Goal: Information Seeking & Learning: Learn about a topic

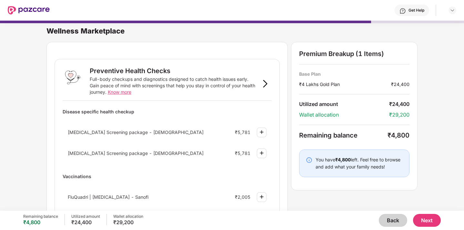
click at [389, 220] on button "Back" at bounding box center [393, 220] width 28 height 13
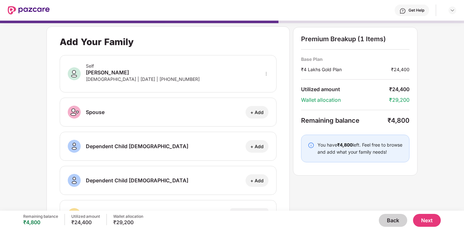
click at [389, 220] on button "Back" at bounding box center [393, 220] width 28 height 13
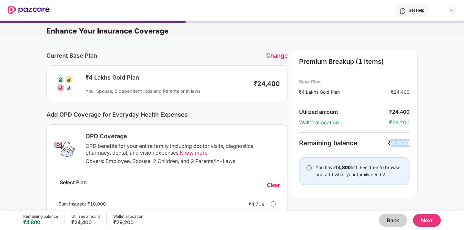
drag, startPoint x: 391, startPoint y: 142, endPoint x: 417, endPoint y: 142, distance: 26.1
click at [417, 142] on div "Premium Breakup (1 Items) Base Plan ₹4 Lakhs Gold Plan ₹24,400 Utilized amount …" at bounding box center [354, 124] width 127 height 149
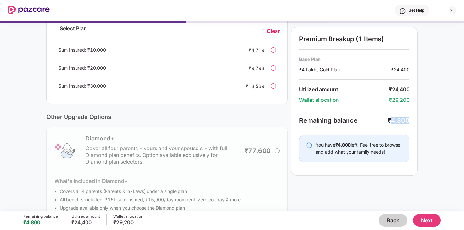
scroll to position [172, 0]
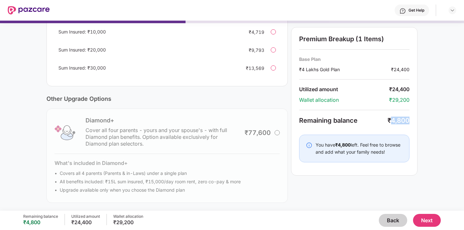
click at [393, 223] on button "Back" at bounding box center [393, 220] width 28 height 13
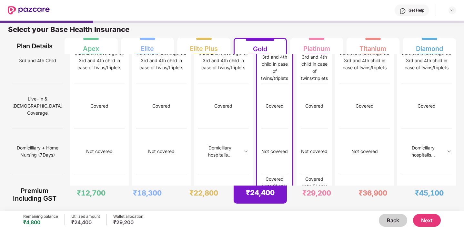
scroll to position [474, 0]
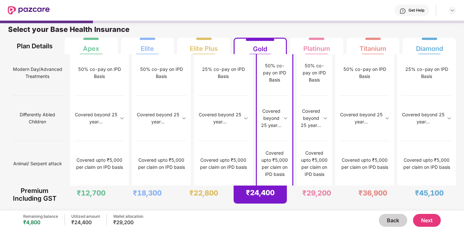
scroll to position [829, 0]
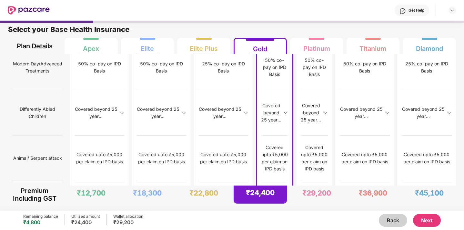
click at [421, 217] on button "Next" at bounding box center [427, 220] width 28 height 13
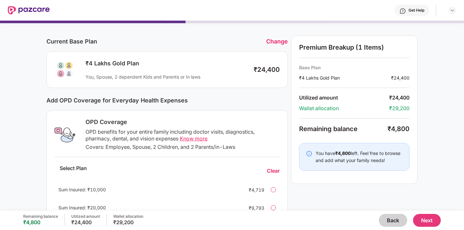
scroll to position [15, 0]
click at [191, 137] on span "Know more" at bounding box center [194, 138] width 28 height 6
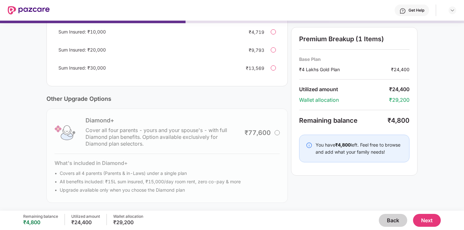
scroll to position [0, 0]
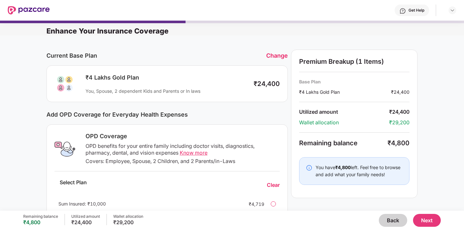
click at [432, 219] on button "Next" at bounding box center [427, 220] width 28 height 13
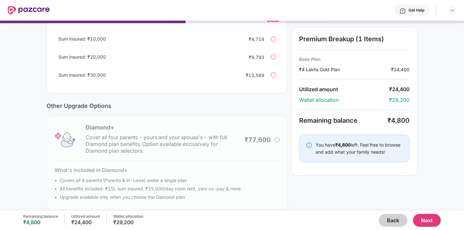
scroll to position [172, 0]
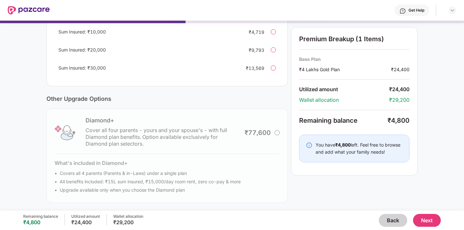
click at [432, 222] on button "Next" at bounding box center [427, 220] width 28 height 13
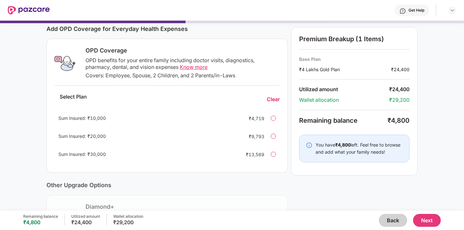
scroll to position [0, 0]
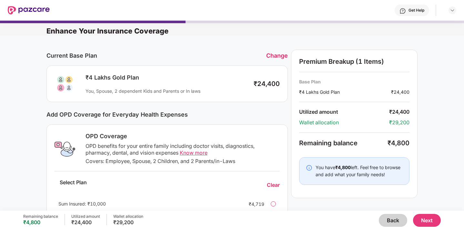
click at [422, 220] on button "Next" at bounding box center [427, 220] width 28 height 13
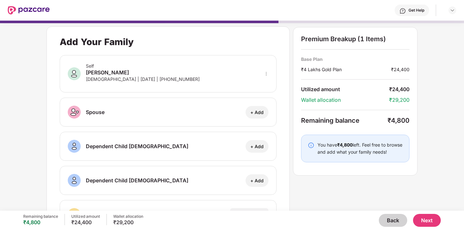
click at [426, 219] on button "Next" at bounding box center [427, 220] width 28 height 13
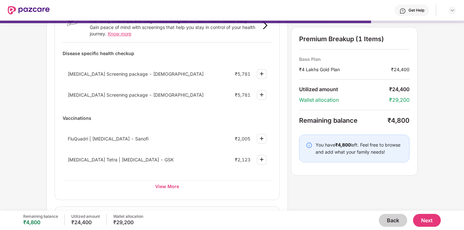
scroll to position [62, 0]
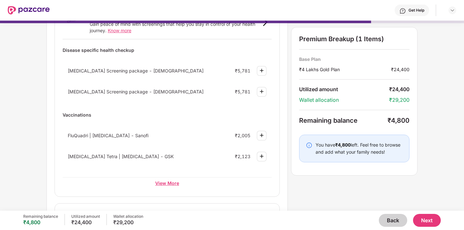
click at [173, 181] on div "View More" at bounding box center [167, 184] width 209 height 12
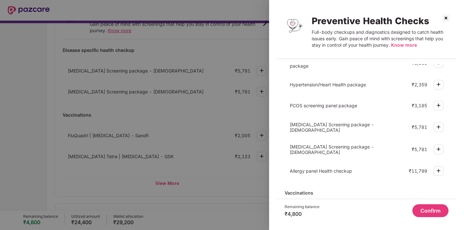
scroll to position [90, 0]
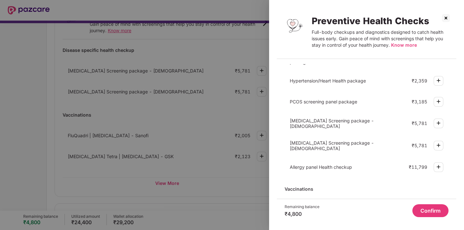
click at [447, 18] on img at bounding box center [446, 18] width 10 height 10
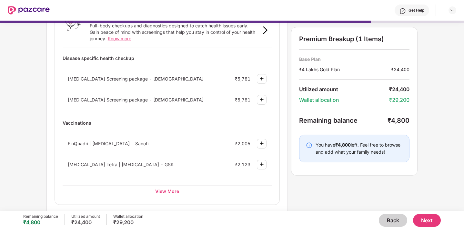
scroll to position [0, 0]
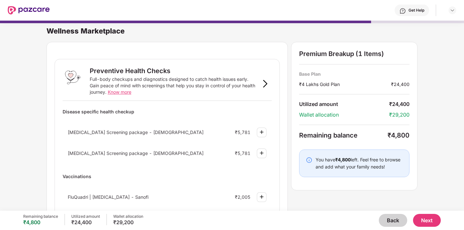
click at [124, 94] on span "Know more" at bounding box center [120, 91] width 24 height 5
click at [260, 151] on img at bounding box center [262, 153] width 8 height 8
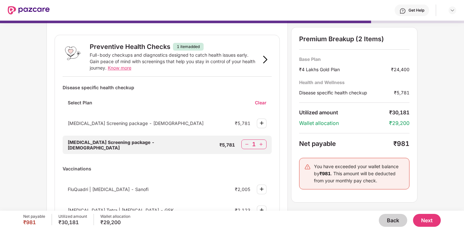
scroll to position [26, 0]
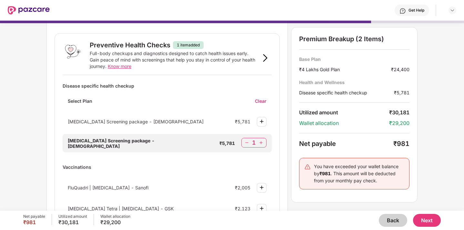
click at [246, 143] on img at bounding box center [247, 143] width 6 height 6
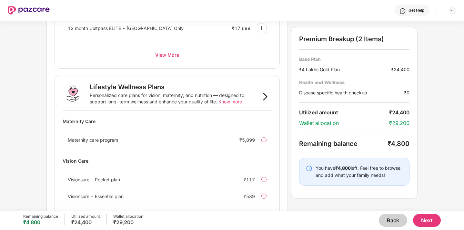
scroll to position [405, 0]
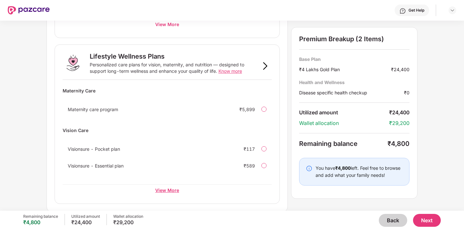
click at [171, 189] on div "View More" at bounding box center [167, 191] width 209 height 12
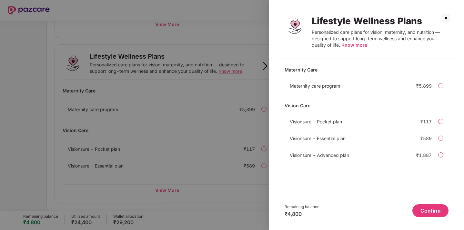
click at [446, 18] on img at bounding box center [446, 18] width 10 height 10
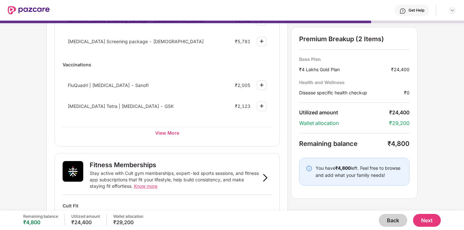
scroll to position [113, 0]
click at [163, 134] on div "View More" at bounding box center [167, 132] width 209 height 12
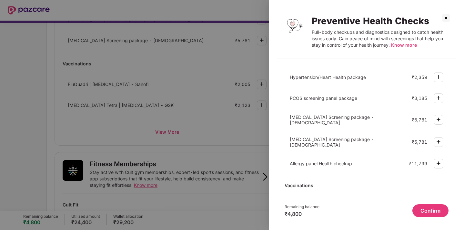
scroll to position [0, 0]
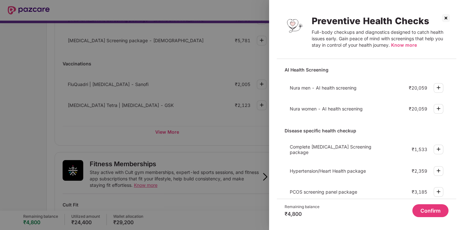
click at [445, 19] on img at bounding box center [446, 18] width 10 height 10
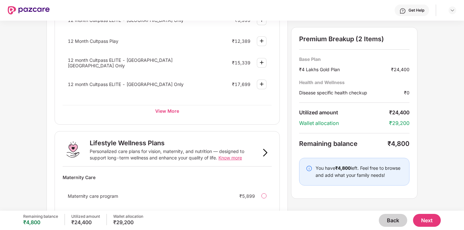
click at [384, 218] on button "Back" at bounding box center [393, 220] width 28 height 13
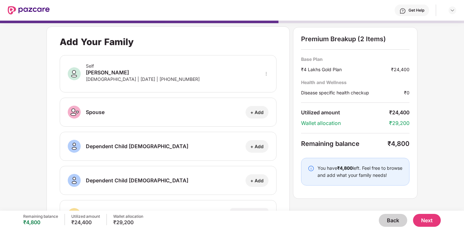
click at [390, 220] on button "Back" at bounding box center [393, 220] width 28 height 13
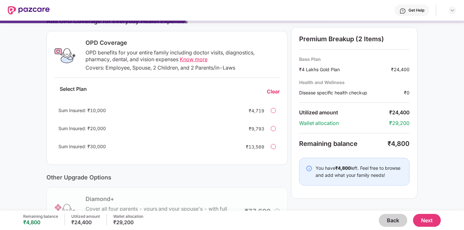
scroll to position [172, 0]
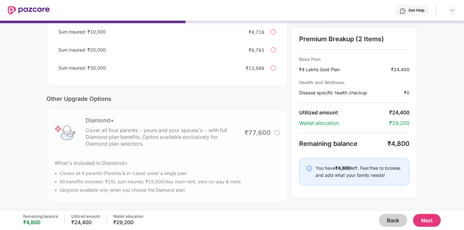
click at [387, 218] on button "Back" at bounding box center [393, 220] width 28 height 13
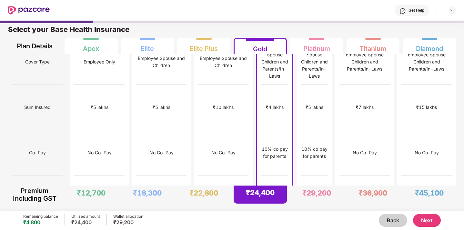
scroll to position [0, 0]
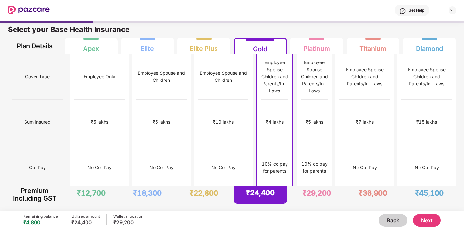
click at [421, 220] on button "Next" at bounding box center [427, 220] width 28 height 13
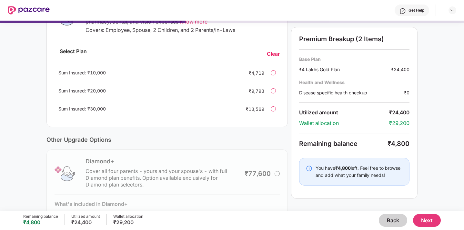
scroll to position [172, 0]
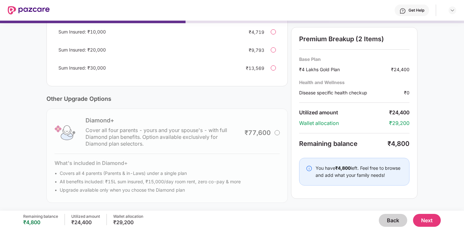
click at [428, 222] on button "Next" at bounding box center [427, 220] width 28 height 13
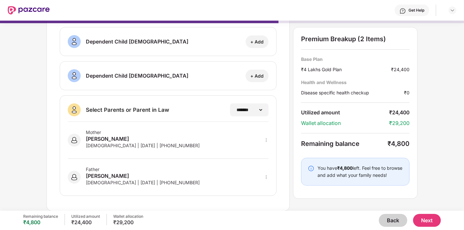
scroll to position [0, 0]
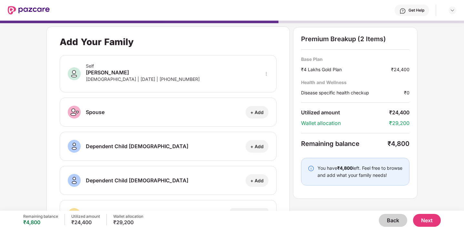
click at [425, 219] on button "Next" at bounding box center [427, 220] width 28 height 13
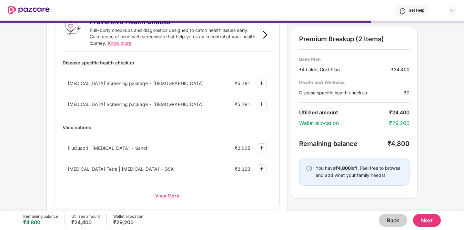
scroll to position [97, 0]
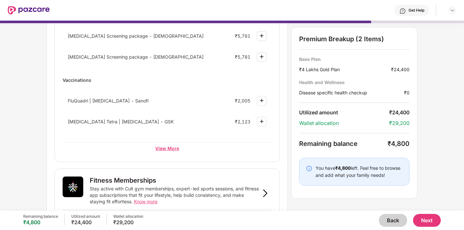
click at [160, 144] on div "View More" at bounding box center [167, 149] width 209 height 12
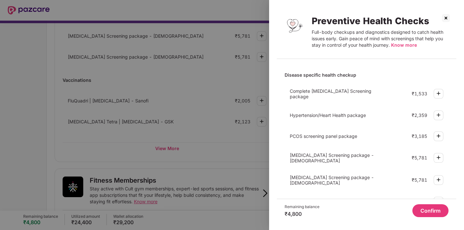
scroll to position [56, 0]
click at [331, 137] on span "PCOS screening panel package" at bounding box center [323, 135] width 67 height 5
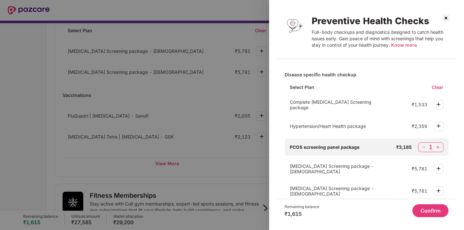
click at [423, 144] on img at bounding box center [424, 147] width 6 height 6
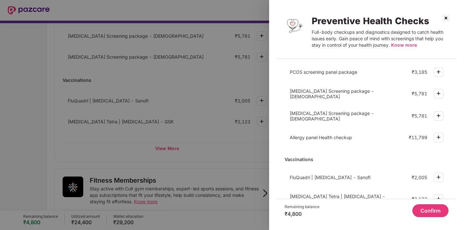
scroll to position [0, 0]
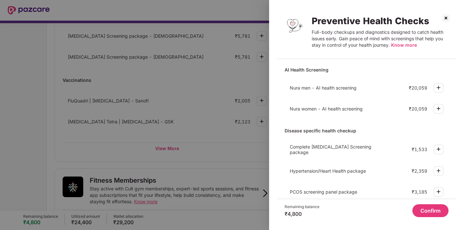
click at [404, 44] on span "Know more" at bounding box center [404, 44] width 26 height 5
click at [447, 17] on img at bounding box center [446, 18] width 10 height 10
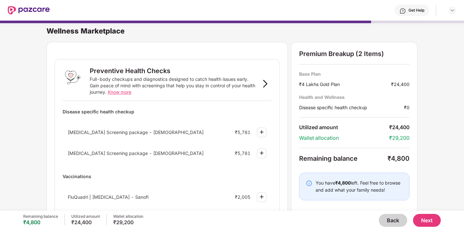
click at [265, 79] on div at bounding box center [265, 83] width 13 height 13
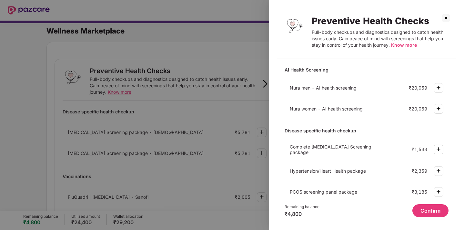
click at [436, 150] on img at bounding box center [439, 150] width 8 height 8
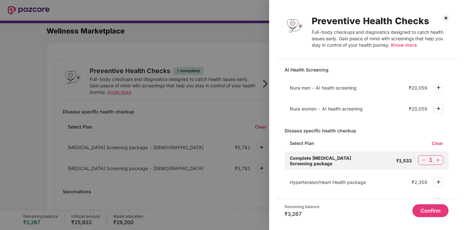
click at [436, 180] on img at bounding box center [439, 182] width 8 height 8
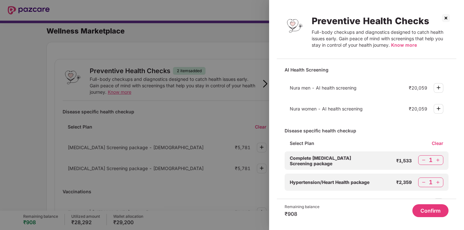
click at [421, 160] on img at bounding box center [424, 160] width 6 height 6
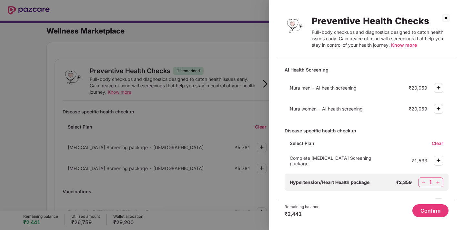
click at [423, 179] on img at bounding box center [424, 182] width 6 height 6
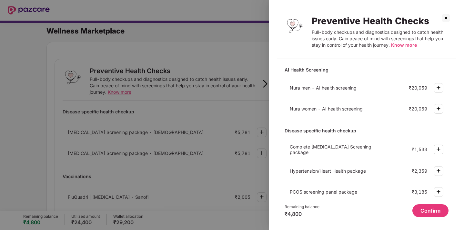
click at [446, 20] on img at bounding box center [446, 18] width 10 height 10
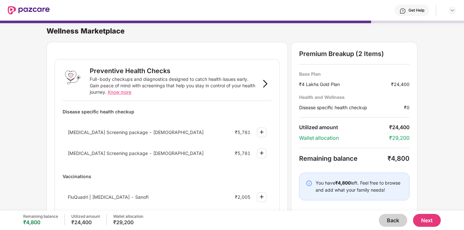
click at [394, 220] on button "Back" at bounding box center [393, 220] width 28 height 13
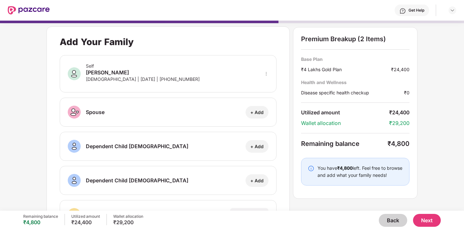
click at [397, 220] on button "Back" at bounding box center [393, 220] width 28 height 13
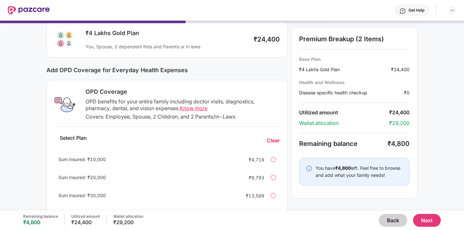
scroll to position [46, 0]
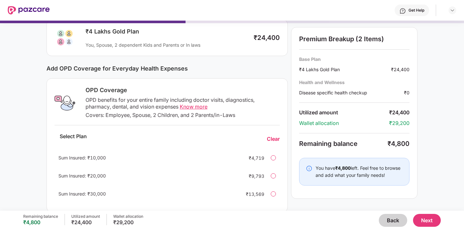
click at [189, 109] on span "Know more" at bounding box center [194, 107] width 28 height 6
click at [272, 156] on div at bounding box center [273, 158] width 5 height 5
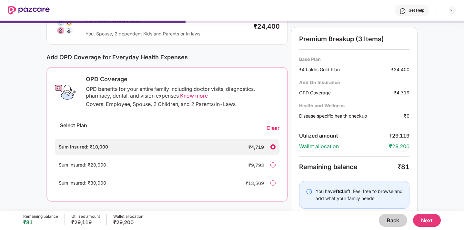
scroll to position [56, 0]
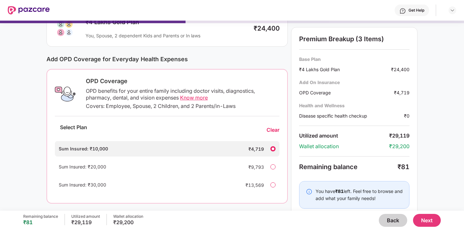
click at [425, 224] on button "Next" at bounding box center [427, 220] width 28 height 13
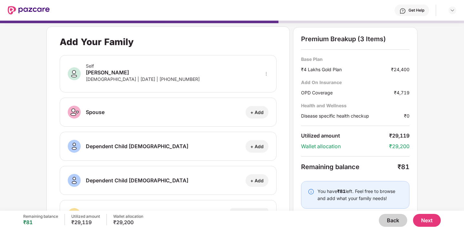
click at [424, 218] on button "Next" at bounding box center [427, 220] width 28 height 13
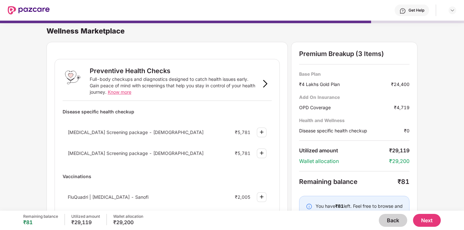
scroll to position [405, 0]
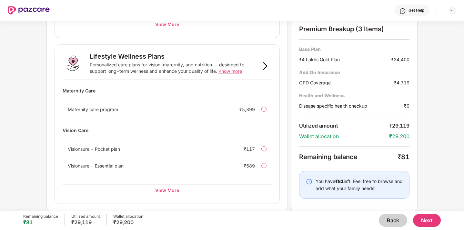
click at [232, 72] on span "Know more" at bounding box center [231, 70] width 24 height 5
click at [430, 221] on button "Next" at bounding box center [427, 220] width 28 height 13
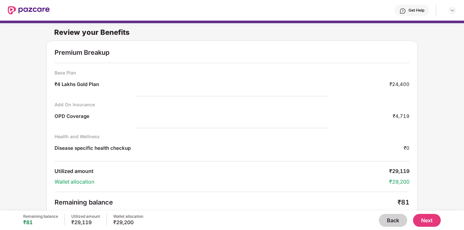
scroll to position [3, 0]
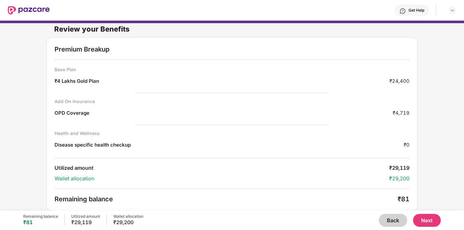
click at [425, 219] on button "Next" at bounding box center [427, 220] width 28 height 13
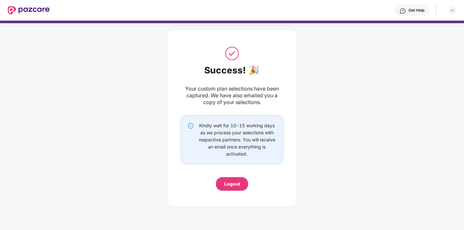
click at [228, 185] on div "Logout" at bounding box center [232, 184] width 16 height 7
click at [234, 185] on div "Logout" at bounding box center [232, 184] width 16 height 7
